Goal: Task Accomplishment & Management: Complete application form

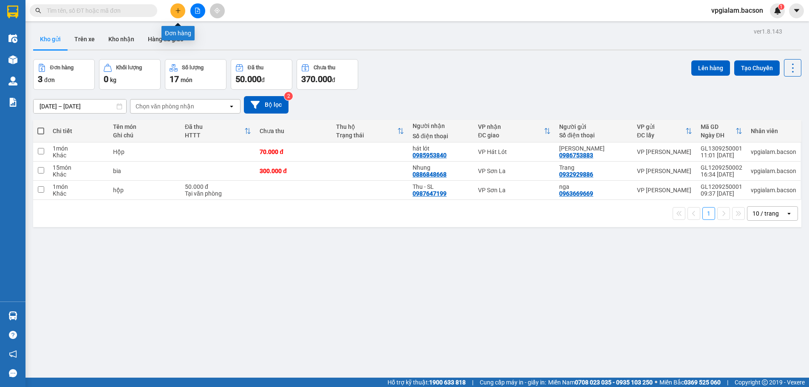
click at [181, 9] on button at bounding box center [177, 10] width 15 height 15
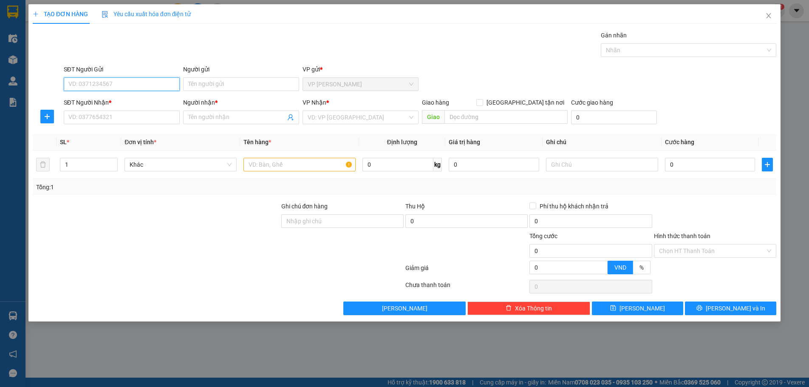
click at [165, 88] on input "SĐT Người Gửi" at bounding box center [122, 84] width 116 height 14
click at [137, 84] on input "SĐT Người Gửi" at bounding box center [122, 84] width 116 height 14
type input "0345053987"
click at [217, 85] on input "Người gửi" at bounding box center [241, 84] width 116 height 14
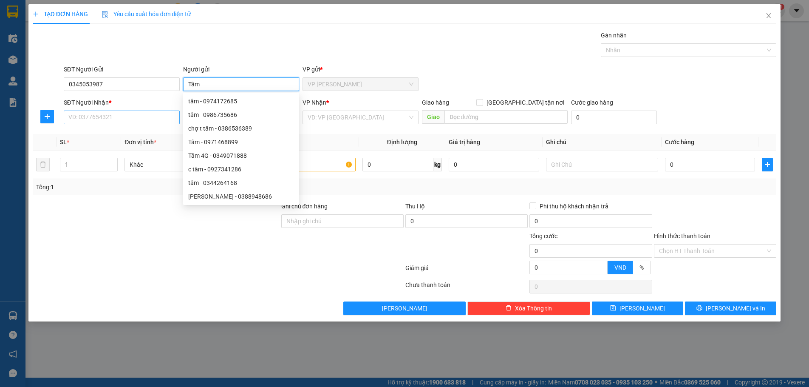
type input "Tâm"
click at [95, 117] on input "SĐT Người Nhận *" at bounding box center [122, 117] width 116 height 14
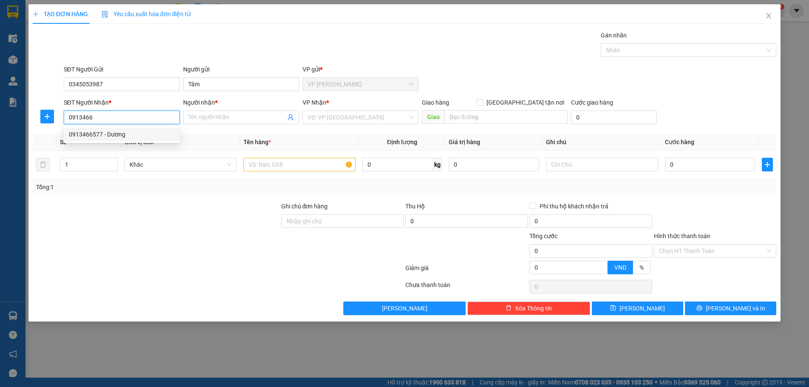
click at [100, 137] on div "0913466577 - Dương" at bounding box center [122, 134] width 106 height 9
type input "0913466577"
type input "Dương"
type input "0913466577"
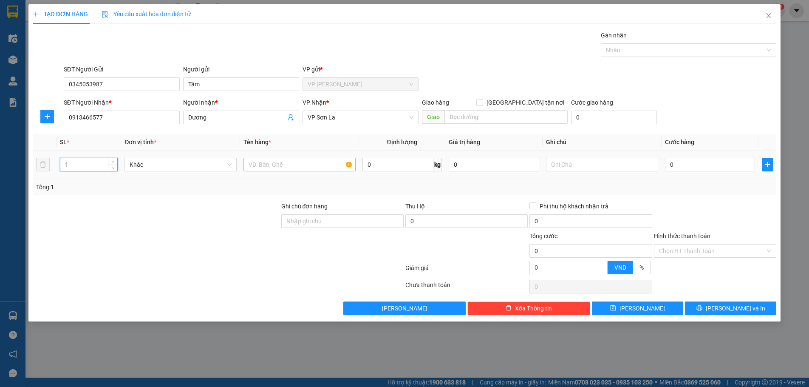
click at [89, 164] on input "1" at bounding box center [88, 164] width 57 height 13
click at [111, 161] on span "up" at bounding box center [112, 162] width 5 height 5
type input "5"
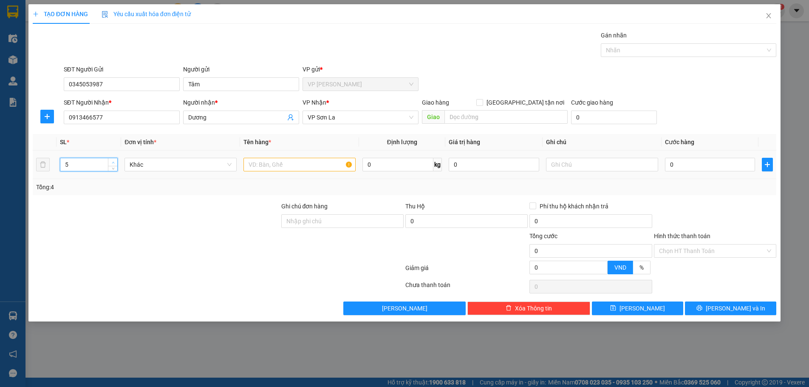
click at [111, 161] on span "up" at bounding box center [112, 162] width 5 height 5
click at [272, 166] on input "text" at bounding box center [300, 165] width 112 height 14
type input "Táo"
click at [668, 163] on input "0" at bounding box center [710, 165] width 91 height 14
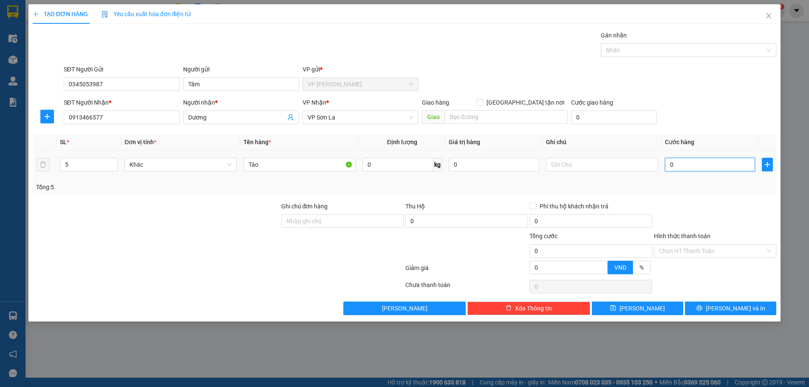
click at [672, 162] on input "0" at bounding box center [710, 165] width 91 height 14
click at [670, 164] on input "0" at bounding box center [710, 165] width 91 height 14
type input "20"
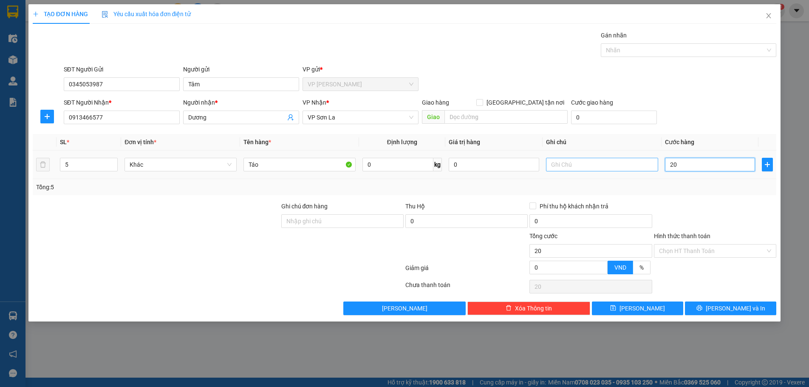
type input "250"
type input "2.500"
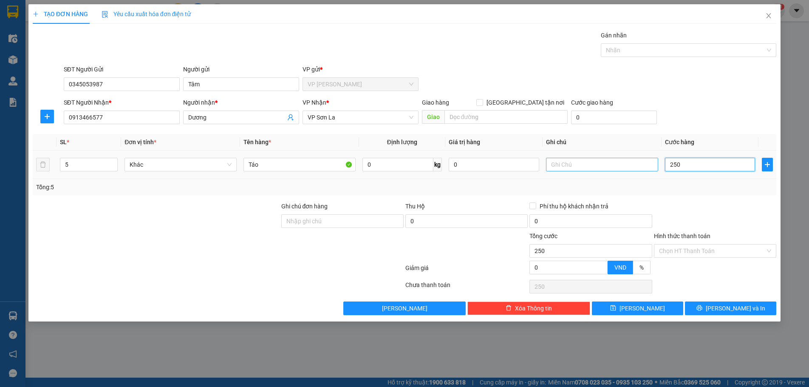
type input "2.500"
click at [674, 164] on input "2.500" at bounding box center [710, 165] width 91 height 14
type input "25.000"
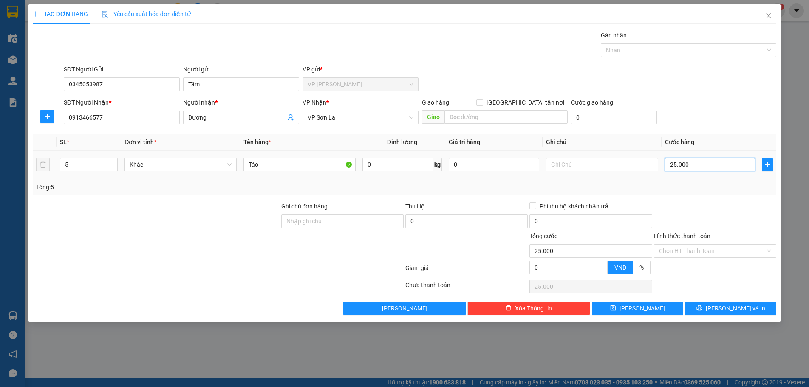
type input "250.000"
click at [634, 308] on button "[PERSON_NAME]" at bounding box center [637, 308] width 91 height 14
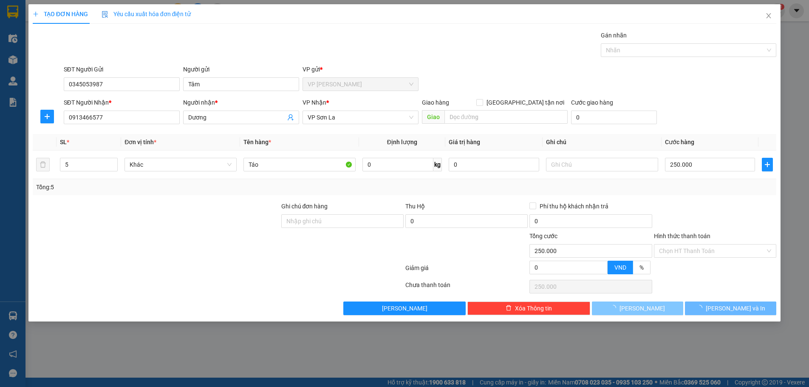
type input "1"
type input "0"
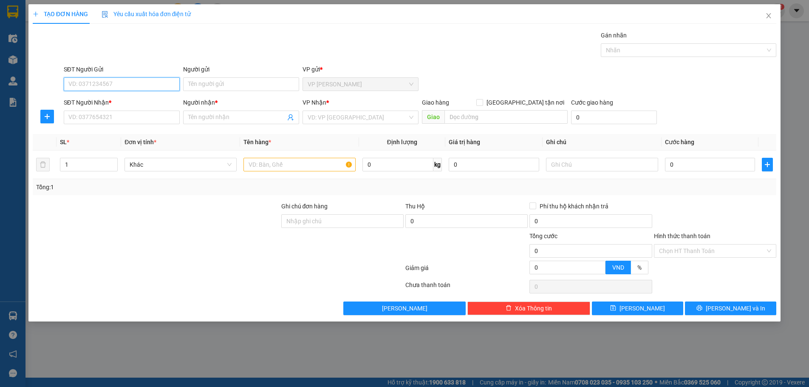
click at [112, 85] on input "SĐT Người Gửi" at bounding box center [122, 84] width 116 height 14
click at [123, 104] on div "0969986105 - G. l" at bounding box center [122, 100] width 106 height 9
type input "0969986105"
type input "G. l"
type input "0969986105"
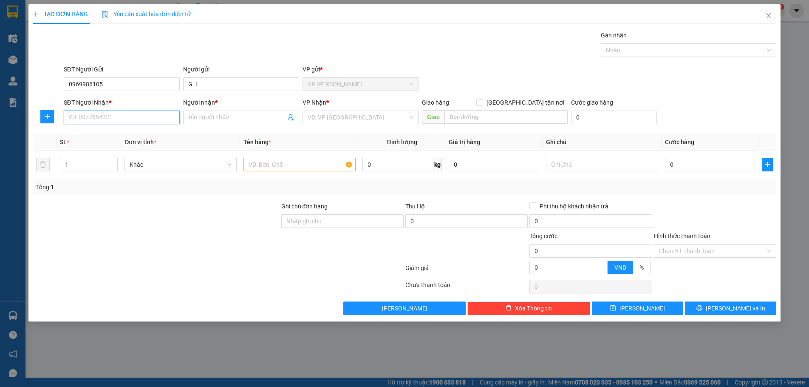
click at [119, 116] on input "SĐT Người Nhận *" at bounding box center [122, 117] width 116 height 14
type input "0975562099"
click at [226, 119] on input "Người nhận *" at bounding box center [236, 117] width 97 height 9
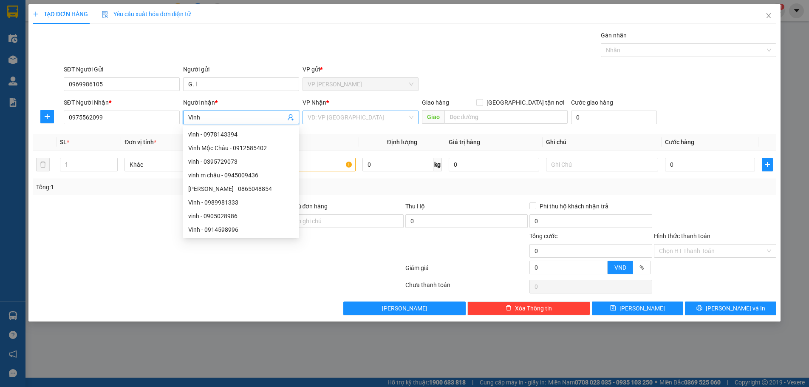
type input "Vinh"
click at [391, 117] on input "search" at bounding box center [358, 117] width 100 height 13
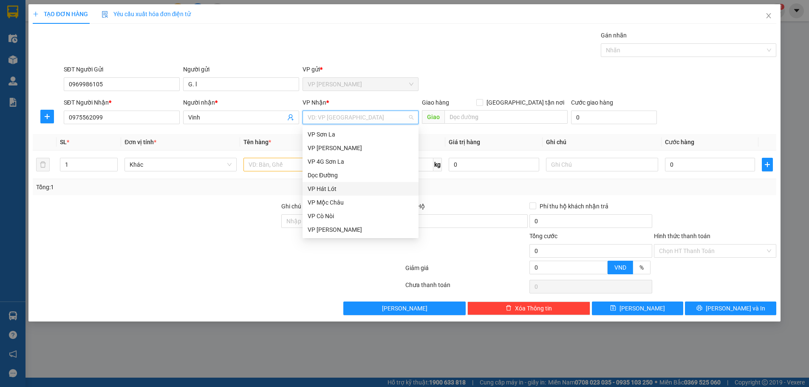
click at [335, 188] on div "VP Hát Lót" at bounding box center [361, 188] width 106 height 9
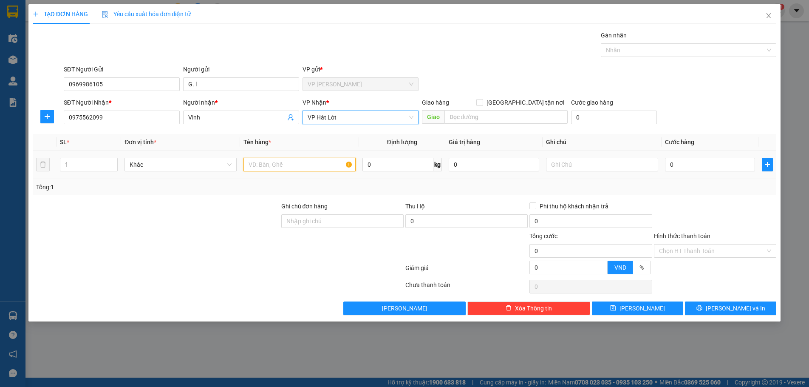
click at [312, 163] on input "text" at bounding box center [300, 165] width 112 height 14
type input "rượu"
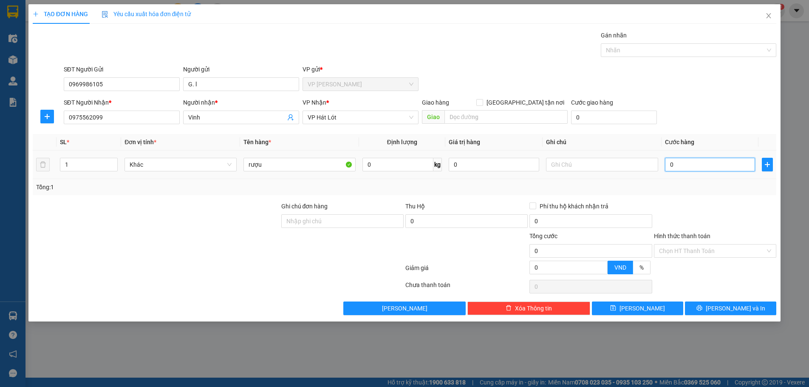
click at [668, 164] on input "0" at bounding box center [710, 165] width 91 height 14
click at [669, 164] on input "0" at bounding box center [710, 165] width 91 height 14
type input "60"
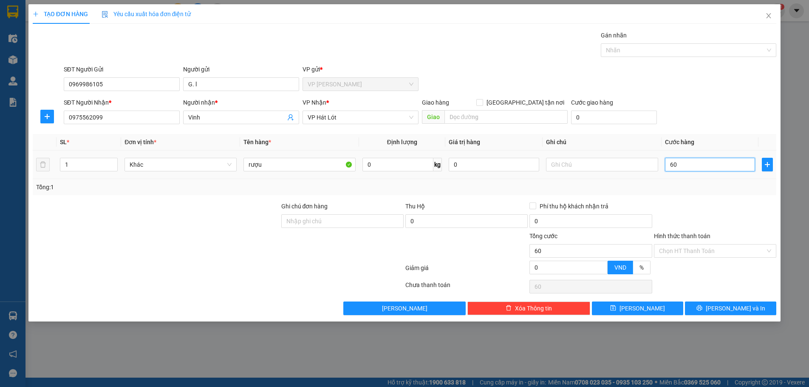
type input "600"
type input "6.000"
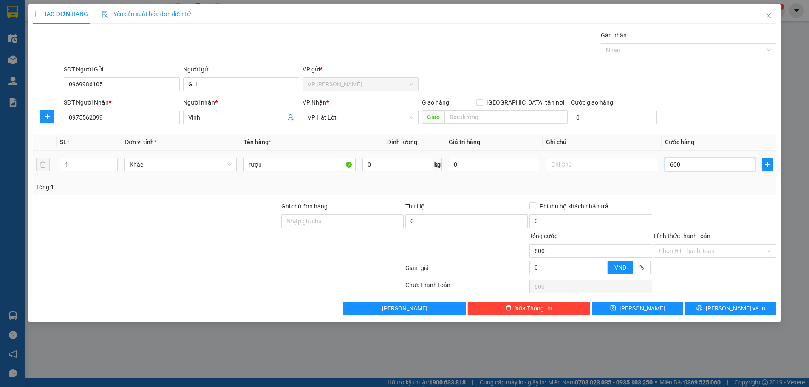
type input "6.000"
type input "60.000"
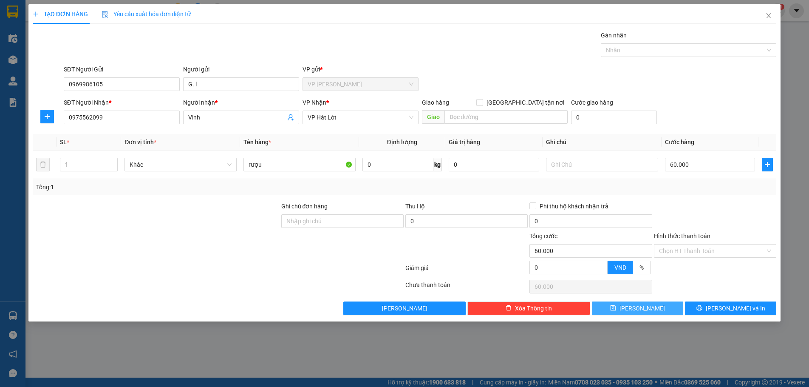
click at [643, 305] on span "[PERSON_NAME]" at bounding box center [642, 307] width 45 height 9
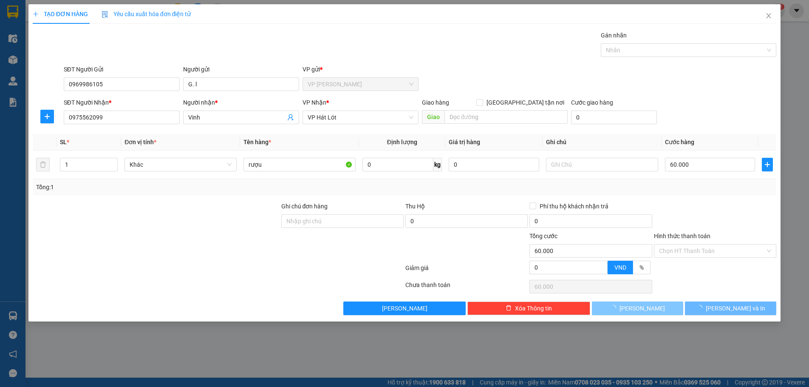
type input "0"
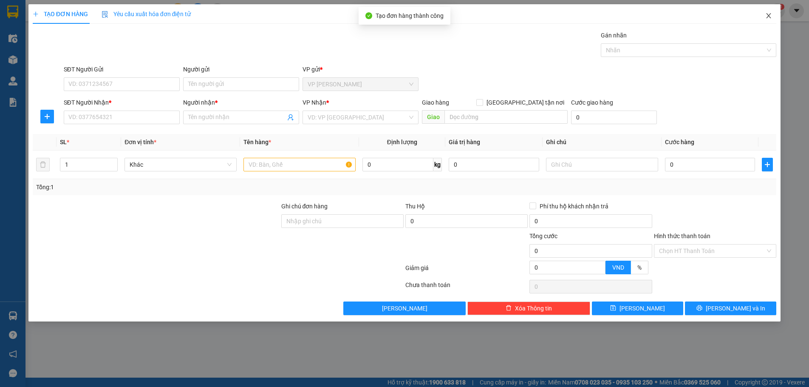
click at [769, 15] on icon "close" at bounding box center [768, 15] width 7 height 7
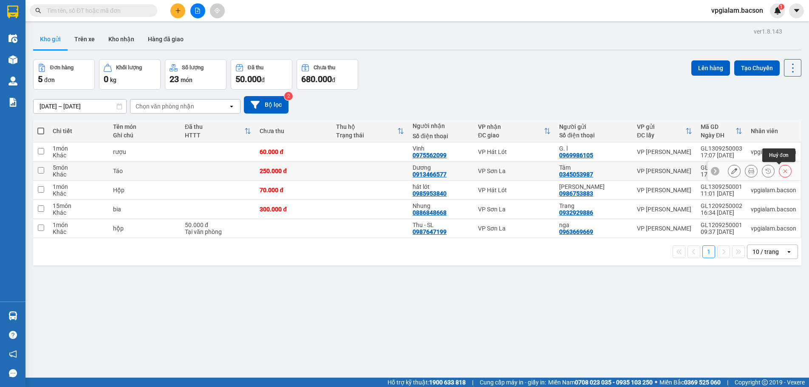
click at [782, 173] on icon at bounding box center [785, 171] width 6 height 6
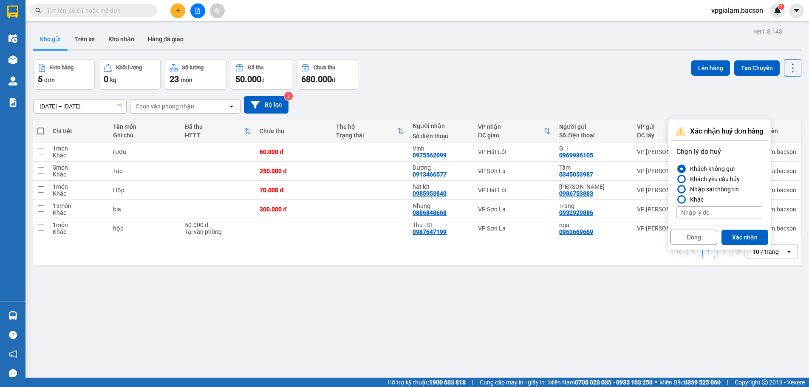
click at [683, 187] on div at bounding box center [682, 189] width 6 height 6
click at [677, 189] on input "Nhập sai thông tin" at bounding box center [677, 189] width 0 height 0
click at [748, 238] on button "Xác nhận" at bounding box center [745, 236] width 47 height 15
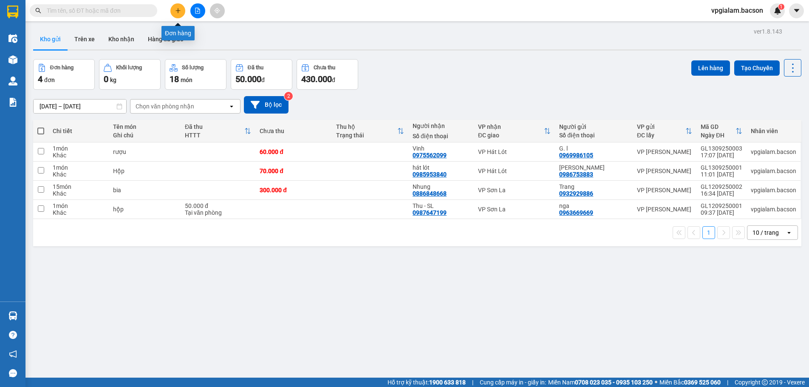
click at [177, 8] on icon "plus" at bounding box center [178, 11] width 6 height 6
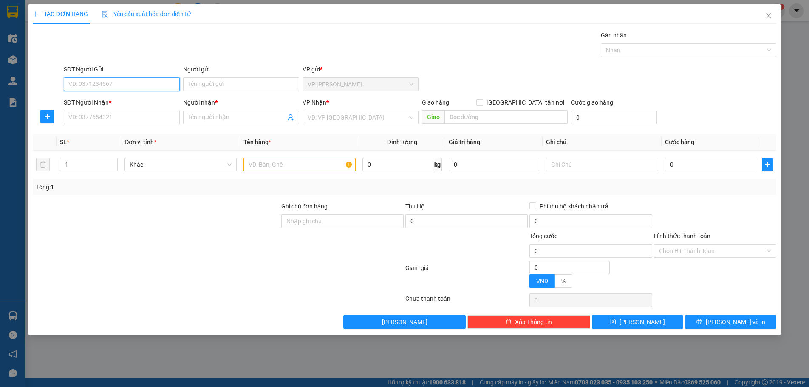
click at [129, 86] on input "SĐT Người Gửi" at bounding box center [122, 84] width 116 height 14
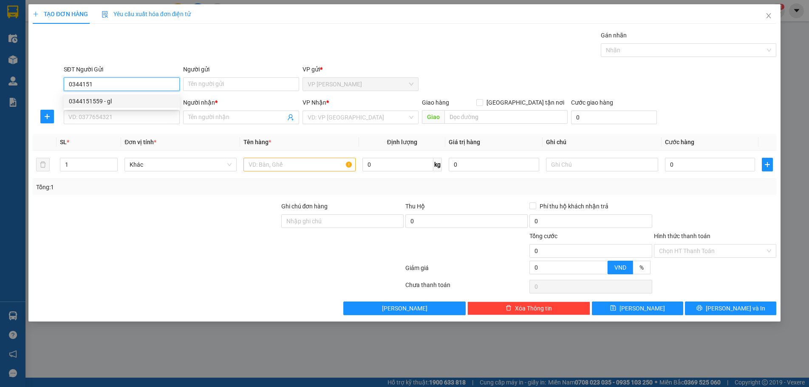
click at [129, 102] on div "0344151559 - gl" at bounding box center [122, 100] width 106 height 9
type input "0344151559"
type input "gl"
type input "0344151559"
click at [127, 115] on input "SĐT Người Nhận *" at bounding box center [122, 117] width 116 height 14
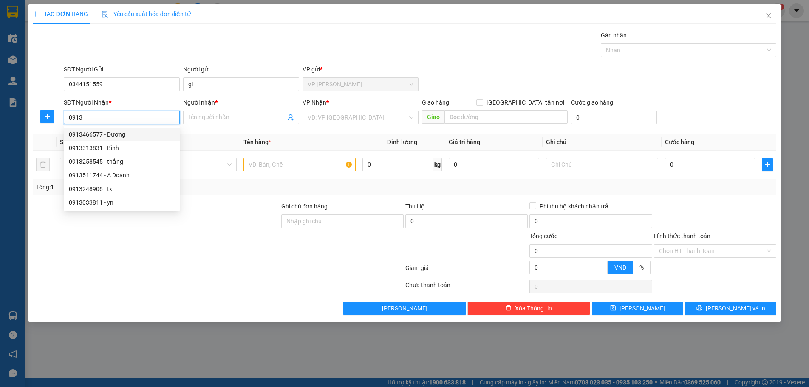
click at [112, 131] on div "0913466577 - Dương" at bounding box center [122, 134] width 106 height 9
type input "0913466577"
type input "Dương"
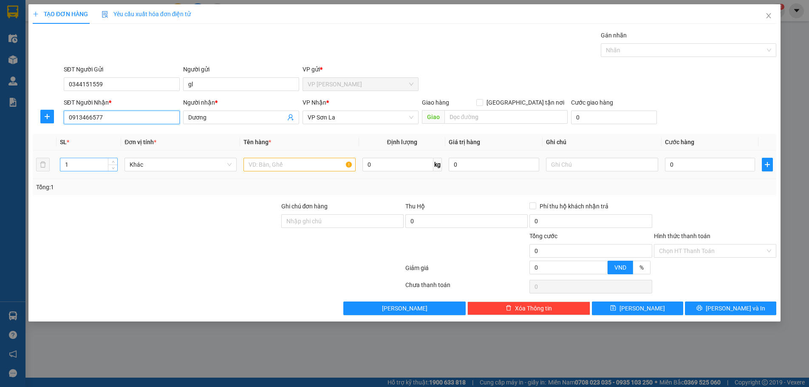
type input "0913466577"
click at [102, 164] on input "1" at bounding box center [88, 164] width 57 height 13
type input "10"
click at [311, 166] on input "text" at bounding box center [300, 165] width 112 height 14
type input "hoa quả"
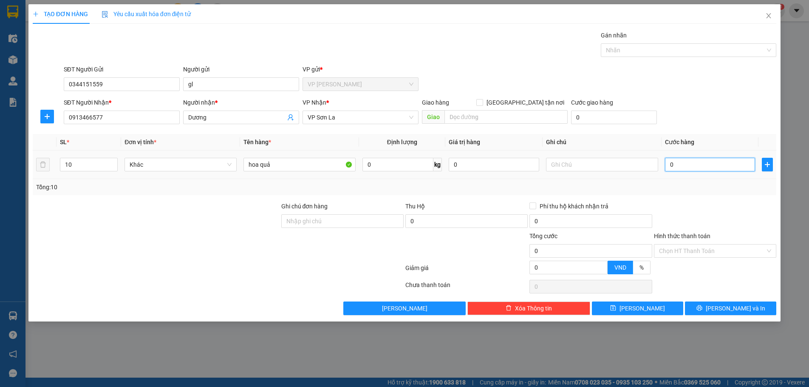
click at [668, 163] on input "0" at bounding box center [710, 165] width 91 height 14
type input "30"
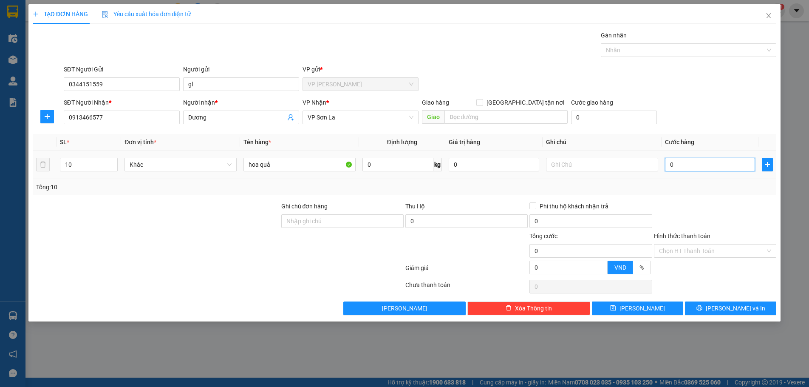
type input "30"
type input "300"
type input "3.000"
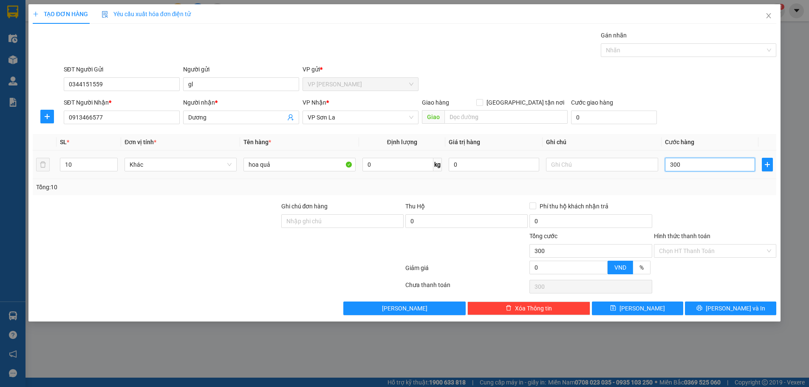
type input "3.000"
type input "30.000"
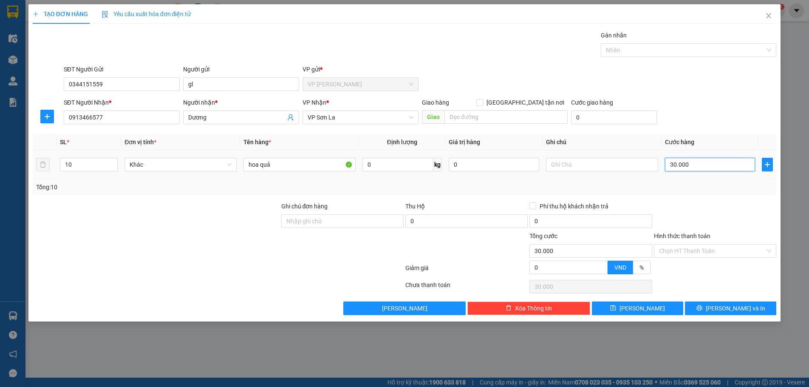
type input "300.000"
click at [645, 306] on span "[PERSON_NAME]" at bounding box center [642, 307] width 45 height 9
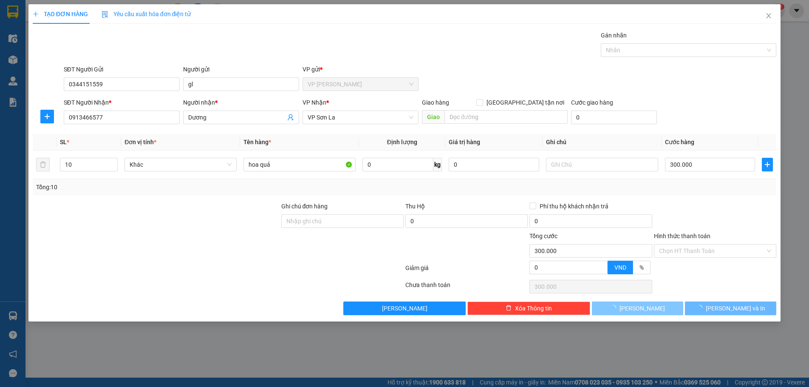
type input "1"
type input "0"
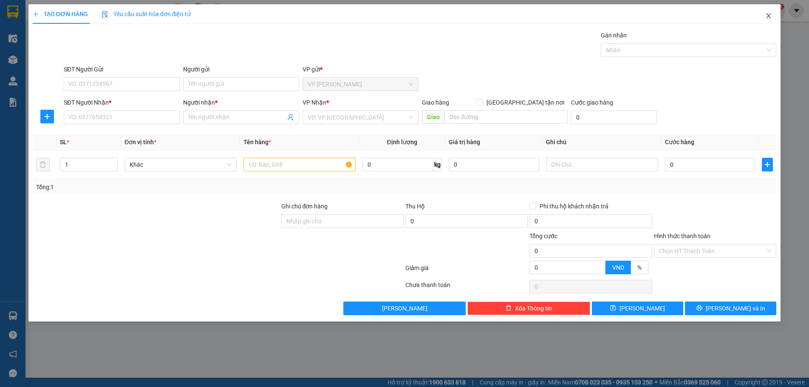
click at [773, 14] on span "Close" at bounding box center [769, 16] width 24 height 24
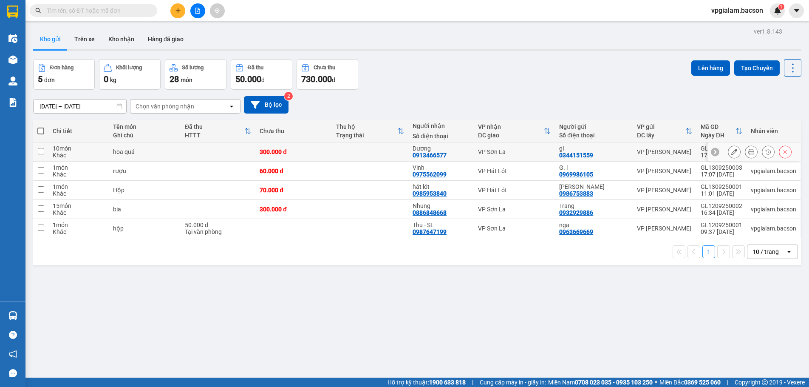
click at [731, 152] on icon at bounding box center [734, 152] width 6 height 6
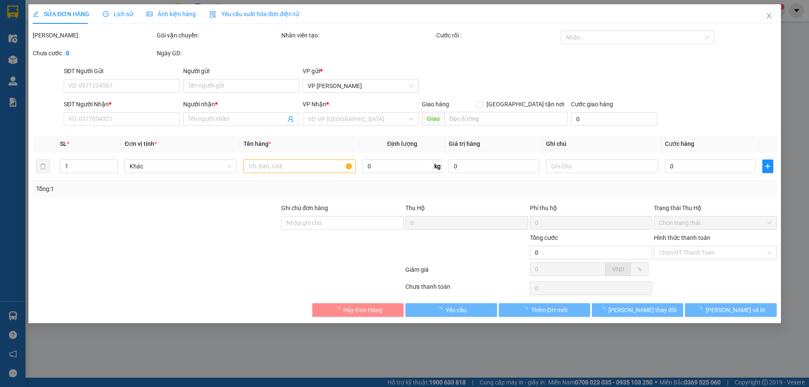
type input "0344151559"
type input "gl"
type input "0913466577"
type input "Dương"
type input "300.000"
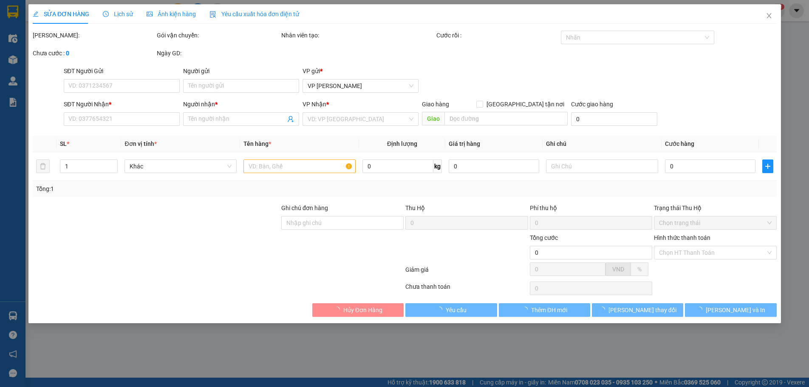
type input "300.000"
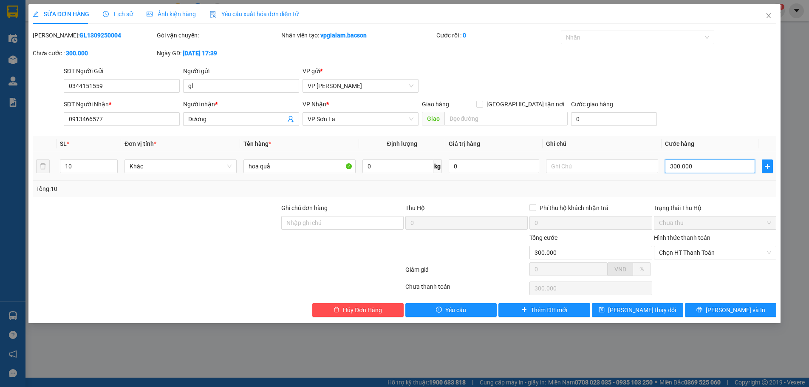
click at [672, 166] on input "300.000" at bounding box center [710, 166] width 91 height 14
click at [674, 165] on input "300.000" at bounding box center [710, 166] width 91 height 14
type input "0"
type input "00.000"
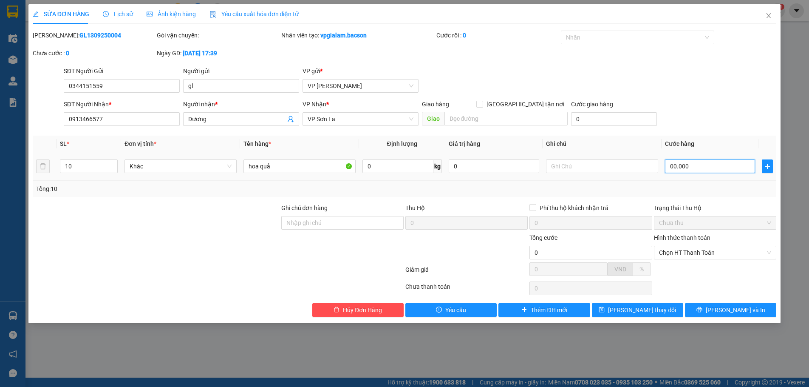
type input "400.000"
click at [626, 306] on span "[PERSON_NAME] thay đổi" at bounding box center [642, 309] width 68 height 9
